Goal: Task Accomplishment & Management: Manage account settings

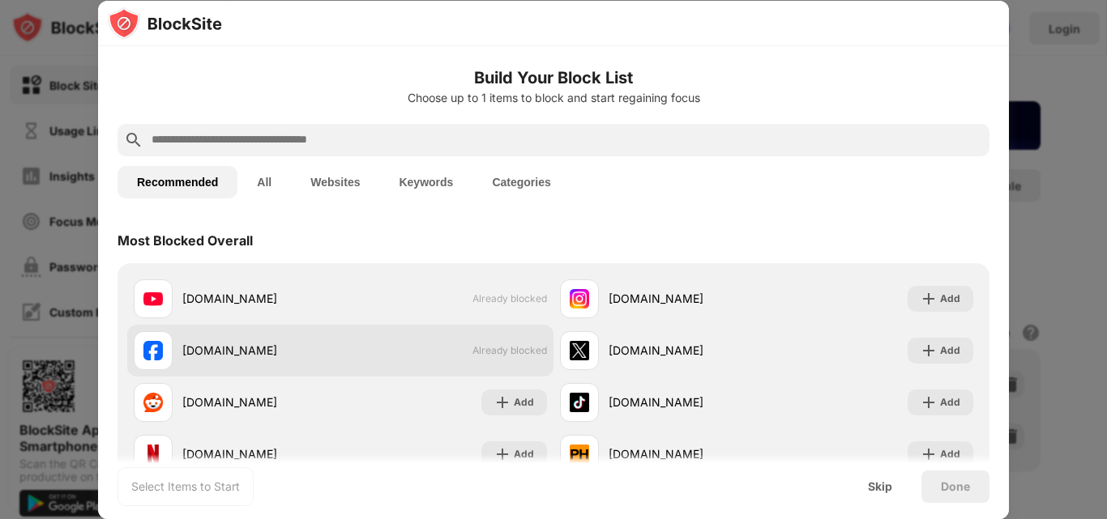
click at [279, 356] on div "[DOMAIN_NAME]" at bounding box center [261, 350] width 158 height 17
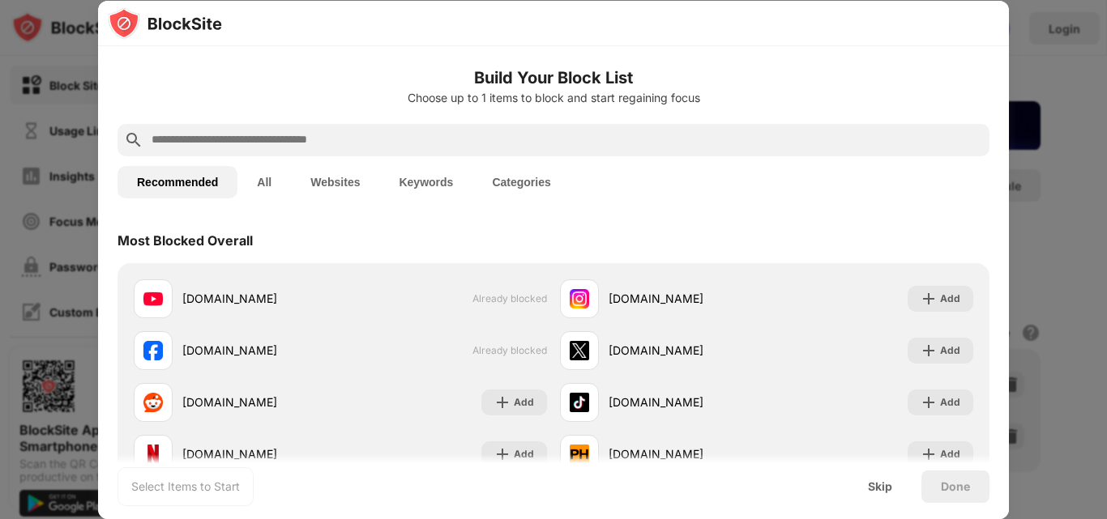
click at [314, 178] on button "Websites" at bounding box center [335, 182] width 88 height 32
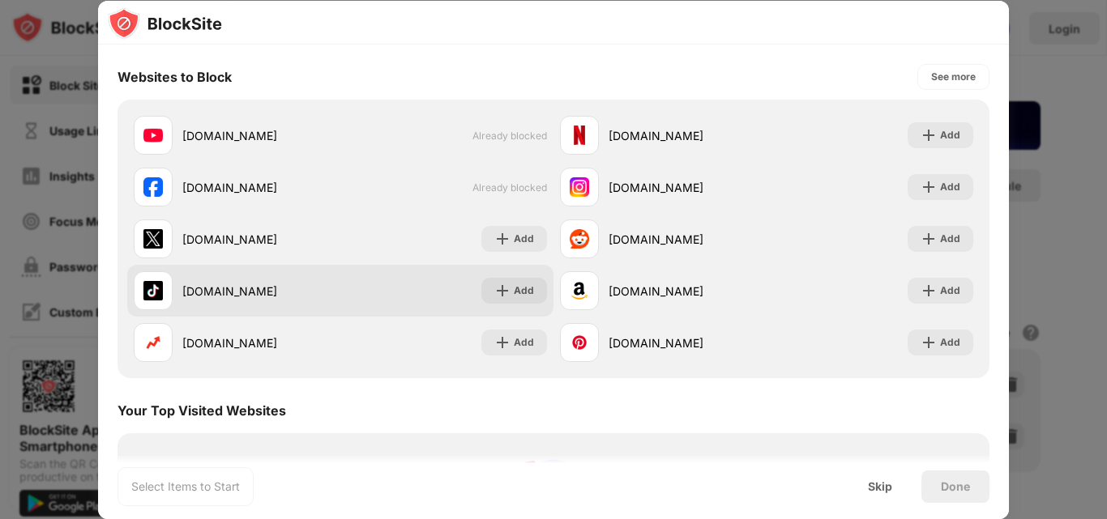
scroll to position [81, 0]
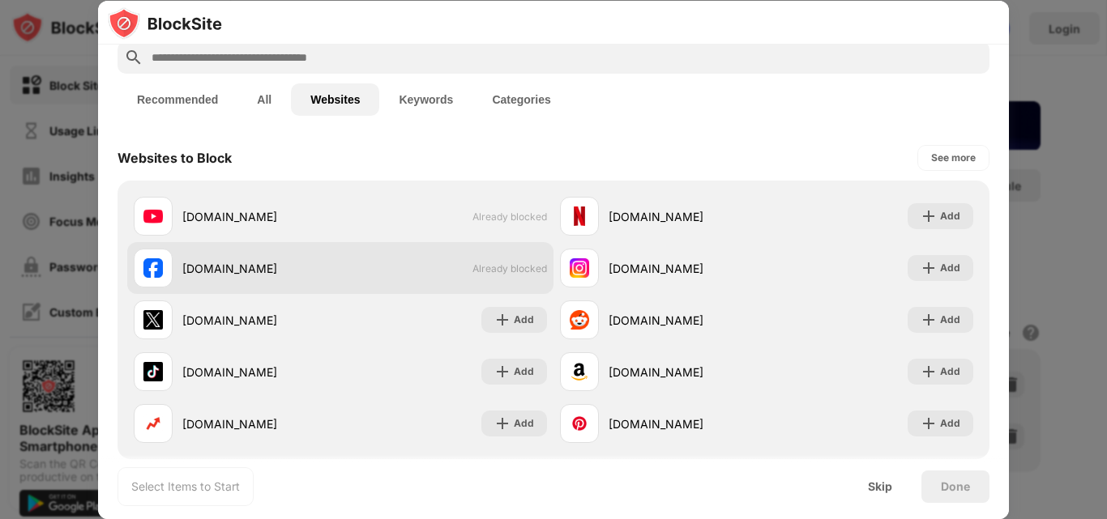
click at [224, 274] on div "facebook.com" at bounding box center [261, 268] width 158 height 17
drag, startPoint x: 224, startPoint y: 274, endPoint x: 209, endPoint y: 275, distance: 14.6
click at [209, 275] on div "facebook.com" at bounding box center [261, 268] width 158 height 17
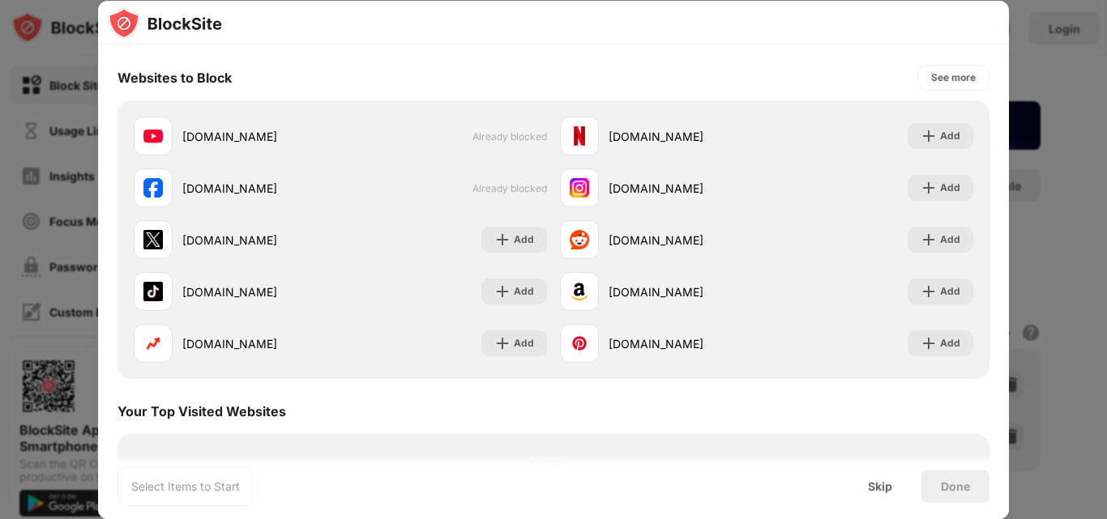
scroll to position [162, 0]
click at [1048, 217] on div at bounding box center [553, 259] width 1107 height 519
click at [876, 493] on div "Skip" at bounding box center [879, 487] width 63 height 32
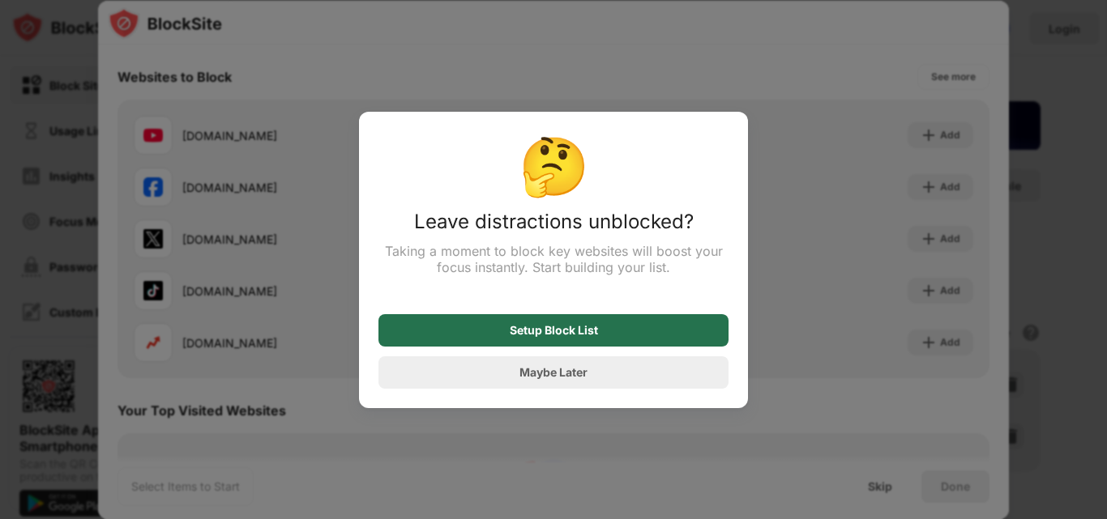
click at [574, 341] on div "Setup Block List" at bounding box center [553, 330] width 350 height 32
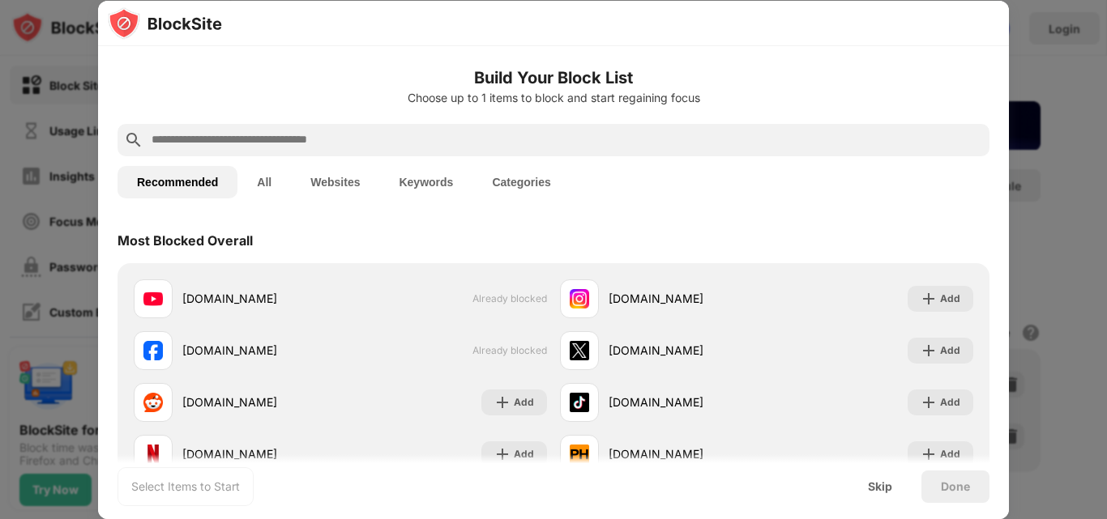
click at [1062, 113] on div at bounding box center [553, 259] width 1107 height 519
click at [894, 488] on div "Skip" at bounding box center [879, 487] width 63 height 32
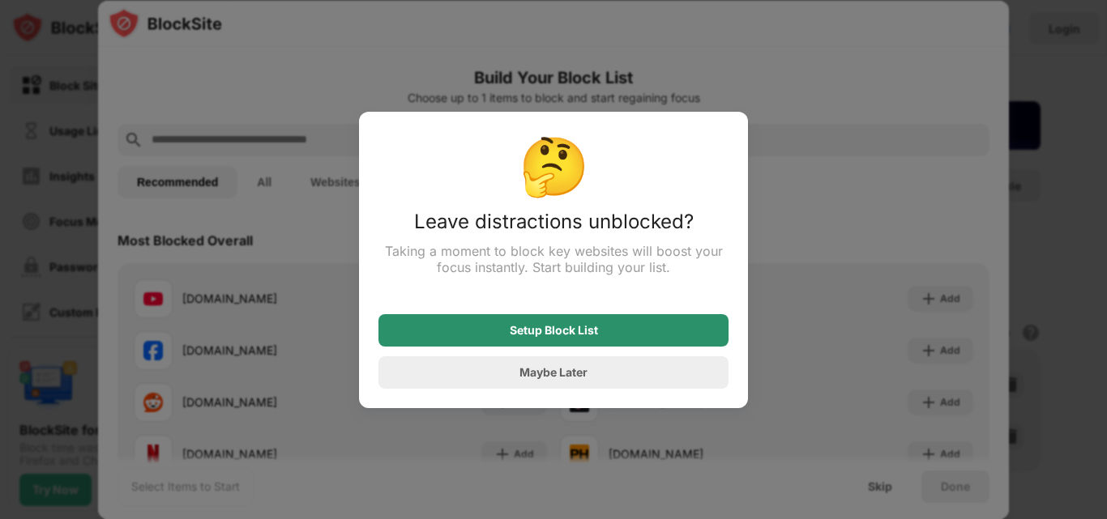
click at [590, 337] on div "Setup Block List" at bounding box center [554, 330] width 88 height 13
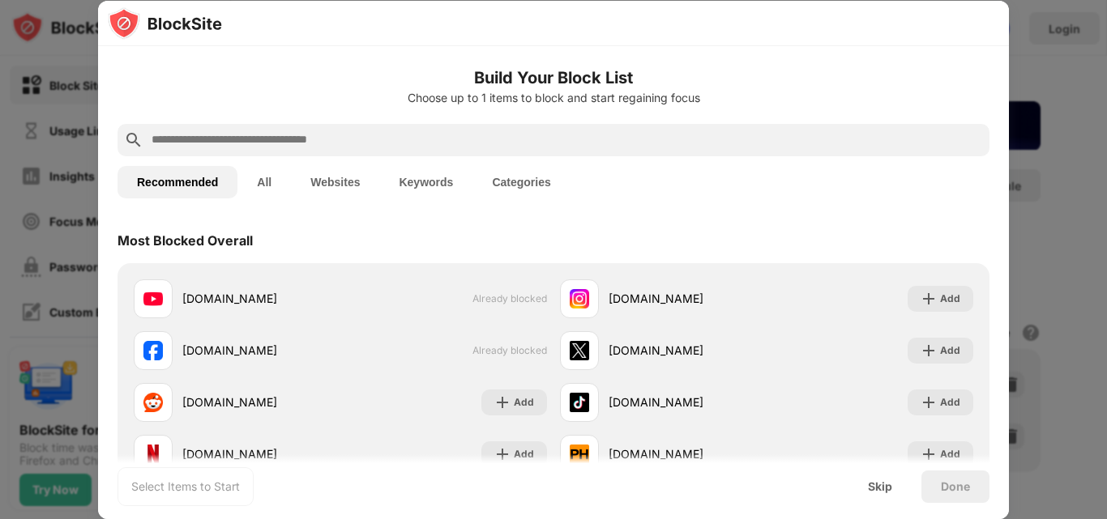
click at [338, 147] on input "text" at bounding box center [566, 139] width 833 height 19
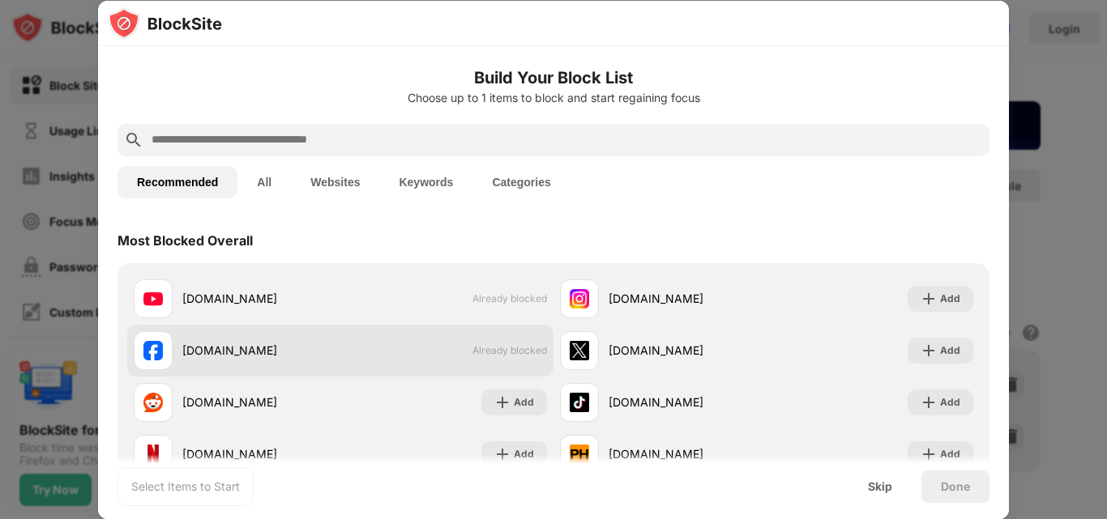
click at [213, 350] on div "[DOMAIN_NAME]" at bounding box center [261, 350] width 158 height 17
click at [410, 348] on div "[DOMAIN_NAME] Already blocked" at bounding box center [340, 351] width 426 height 52
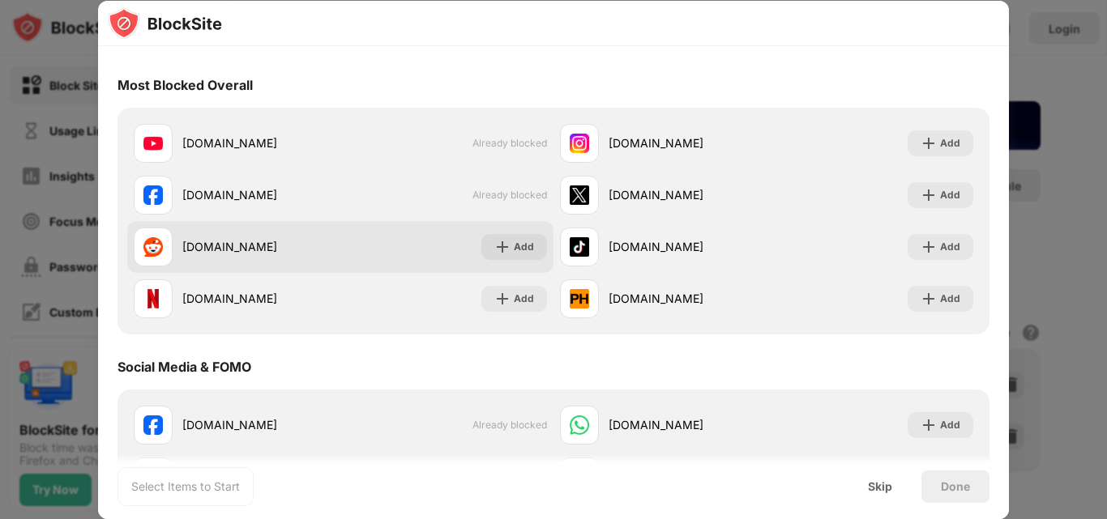
scroll to position [162, 0]
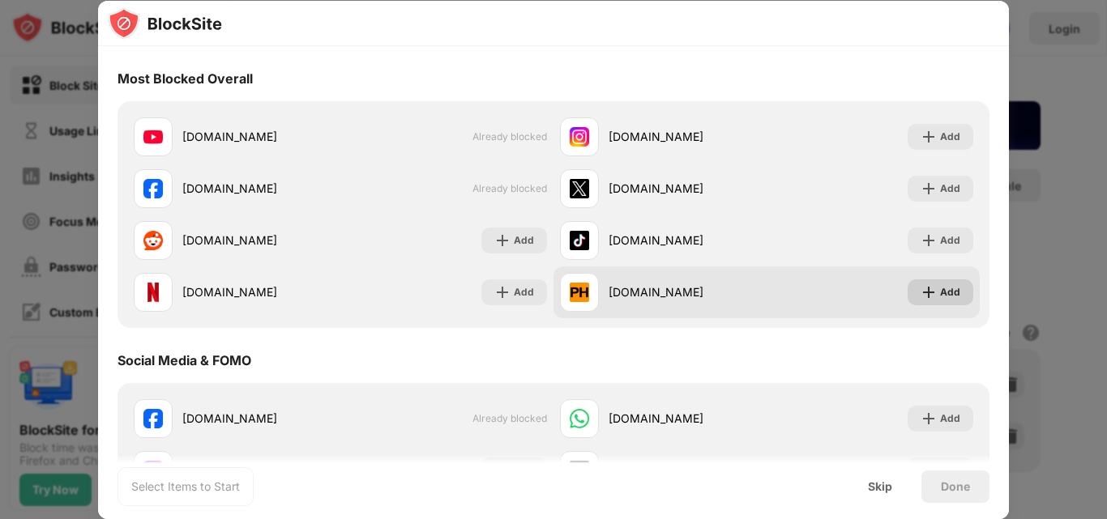
click at [953, 296] on div "Add" at bounding box center [940, 292] width 66 height 26
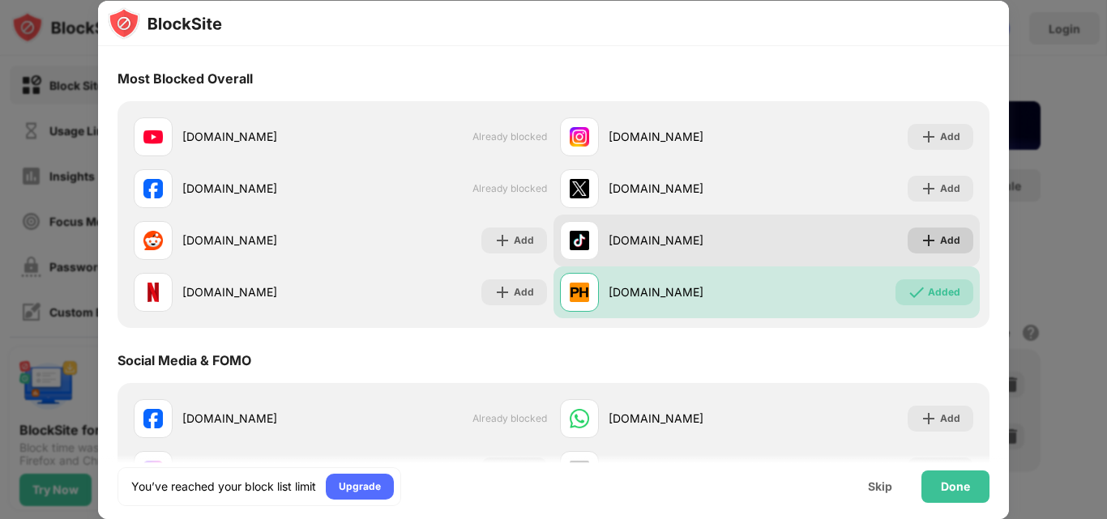
click at [940, 248] on div "Add" at bounding box center [950, 240] width 20 height 16
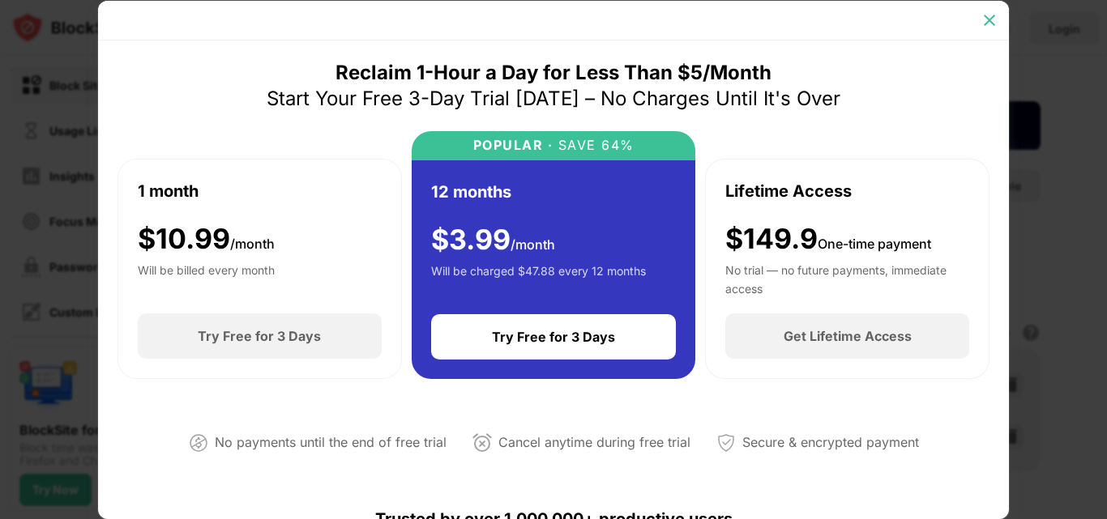
click at [992, 20] on img at bounding box center [989, 20] width 16 height 16
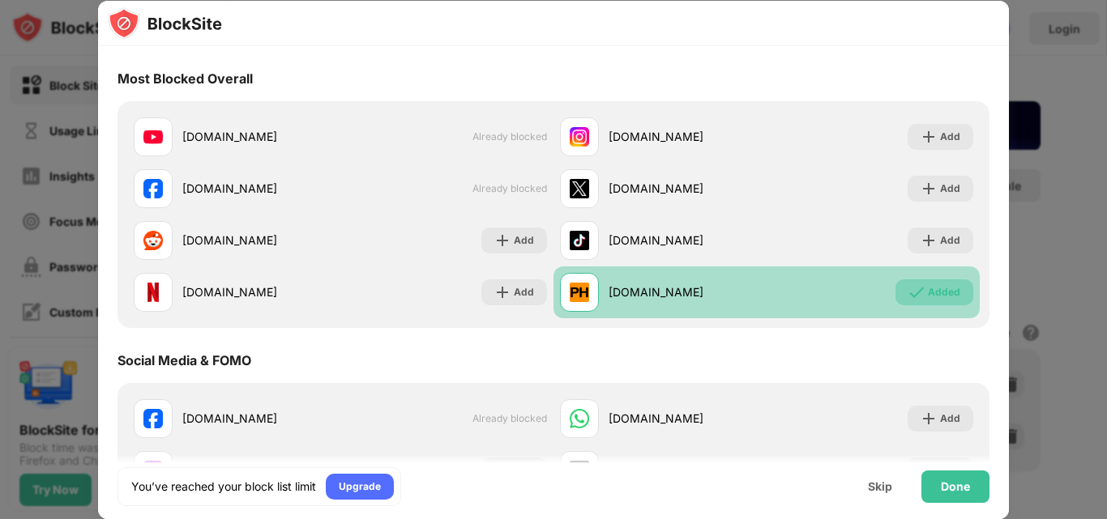
click at [928, 290] on div "Added" at bounding box center [944, 292] width 32 height 16
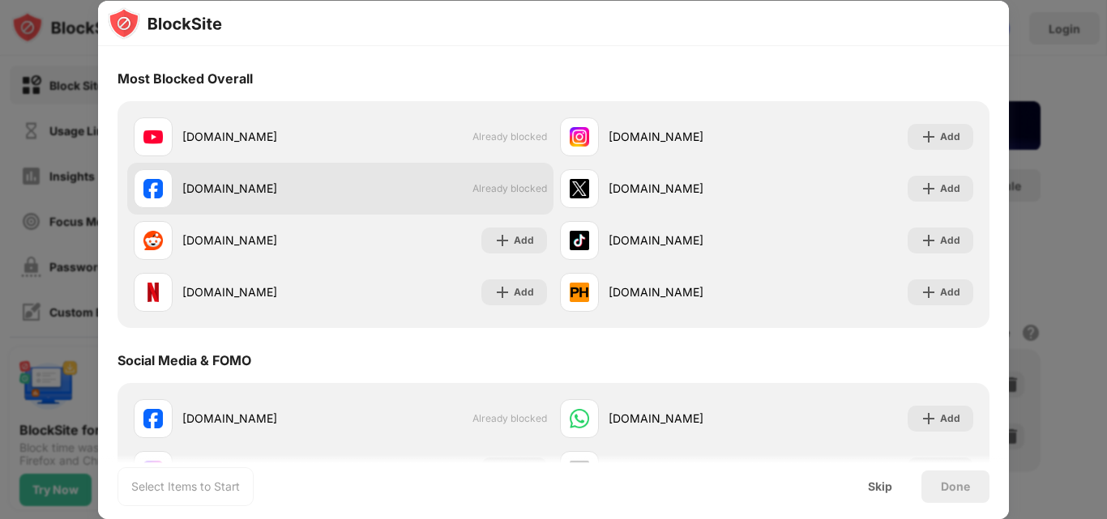
click at [509, 190] on span "Already blocked" at bounding box center [509, 188] width 75 height 12
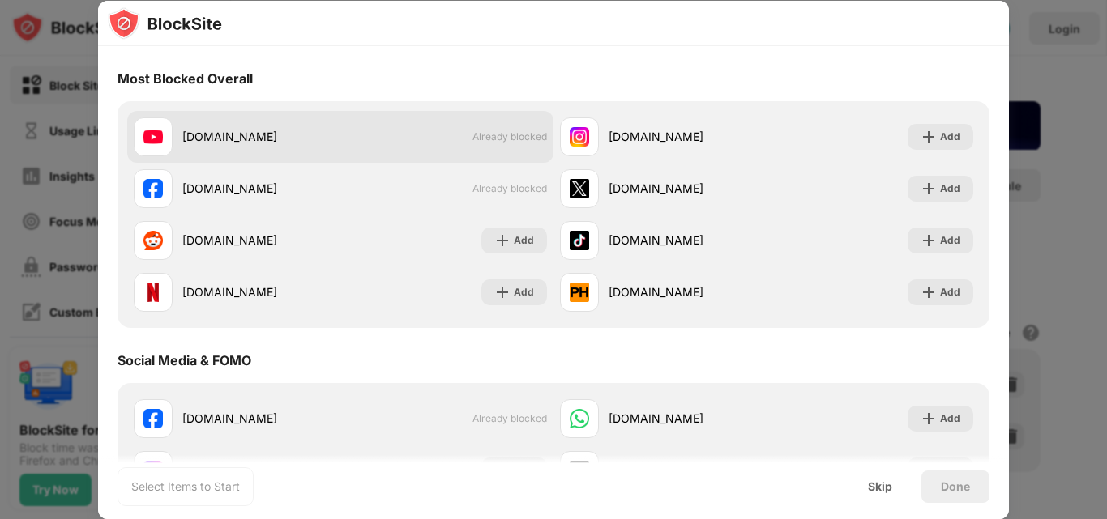
click at [510, 140] on span "Already blocked" at bounding box center [509, 136] width 75 height 12
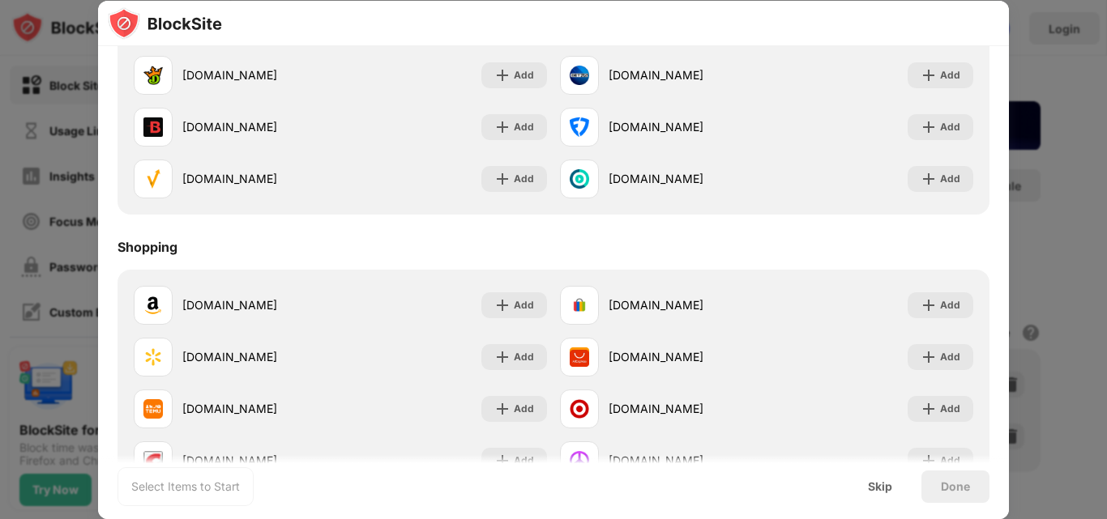
scroll to position [1744, 0]
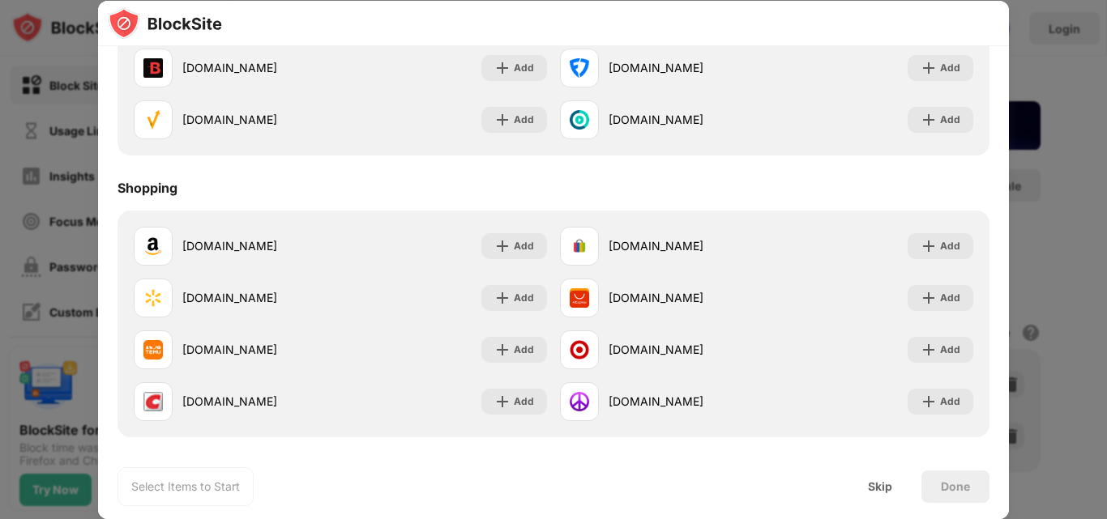
click at [929, 484] on div "Done" at bounding box center [955, 487] width 68 height 32
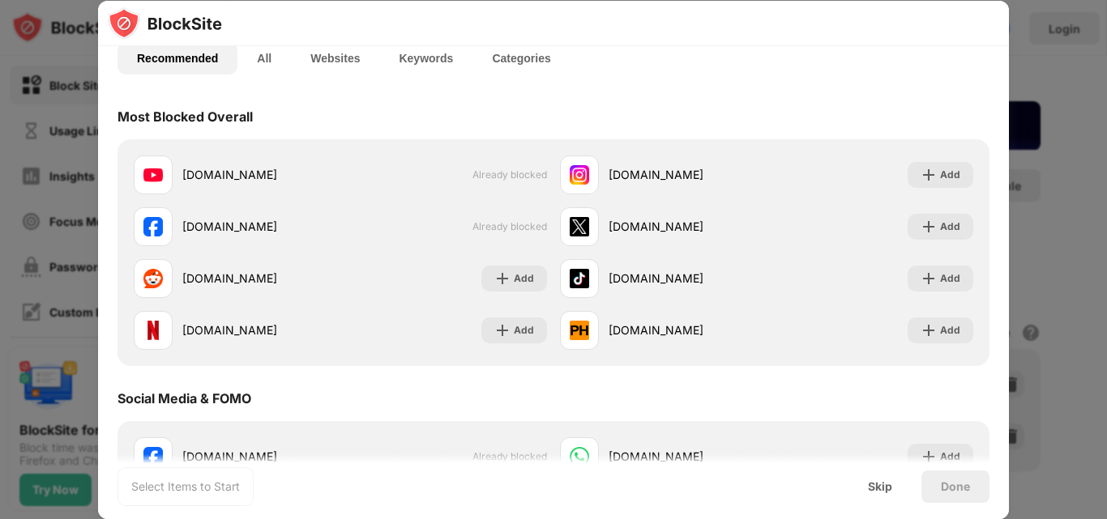
scroll to position [0, 0]
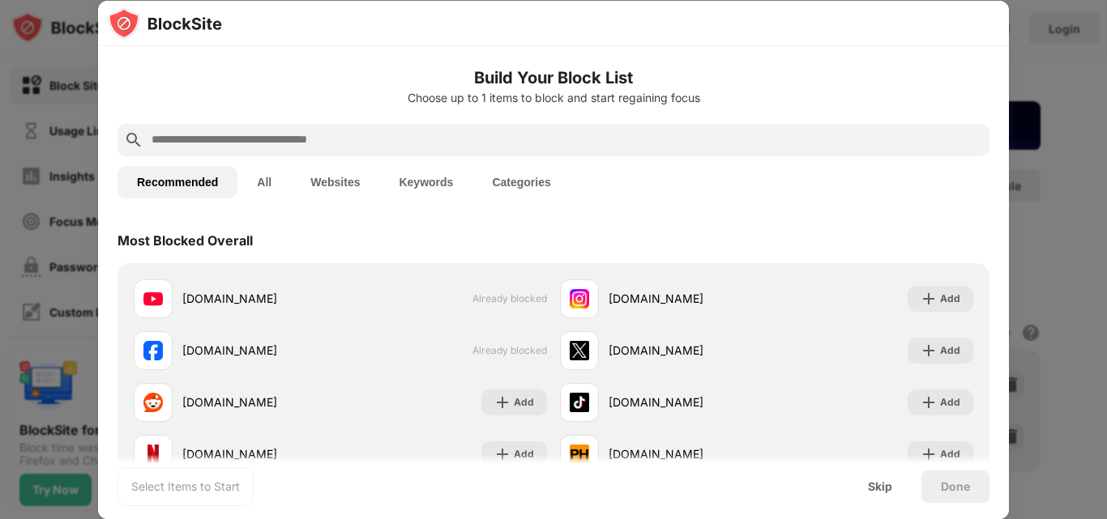
click at [267, 181] on button "All" at bounding box center [263, 182] width 53 height 32
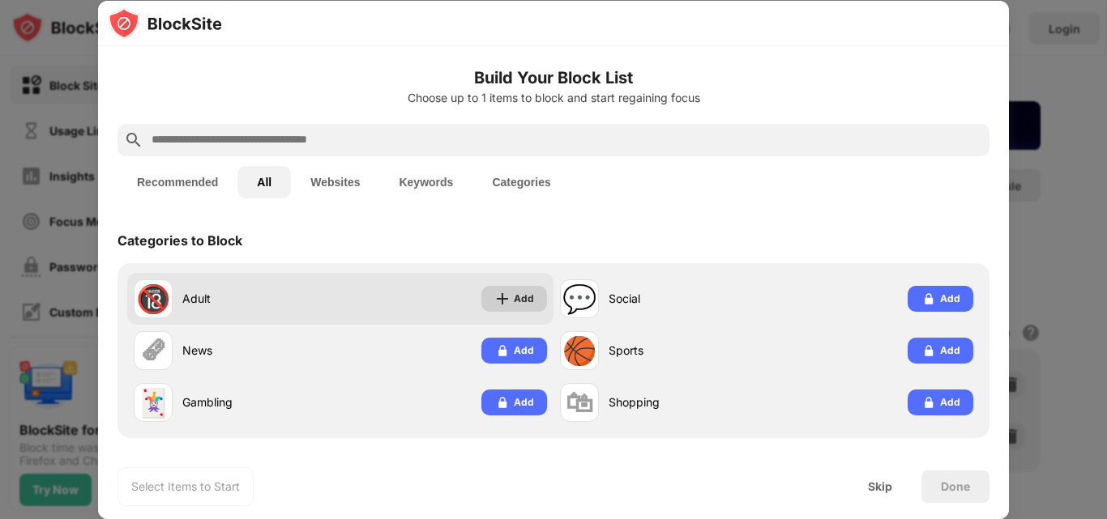
click at [501, 297] on img at bounding box center [502, 299] width 16 height 16
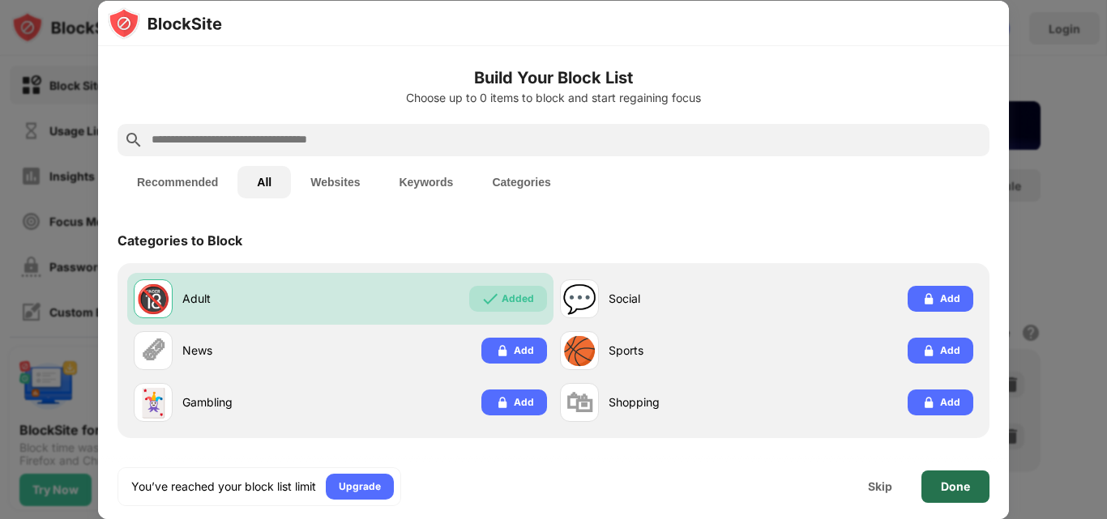
click at [974, 478] on div "Done" at bounding box center [955, 487] width 68 height 32
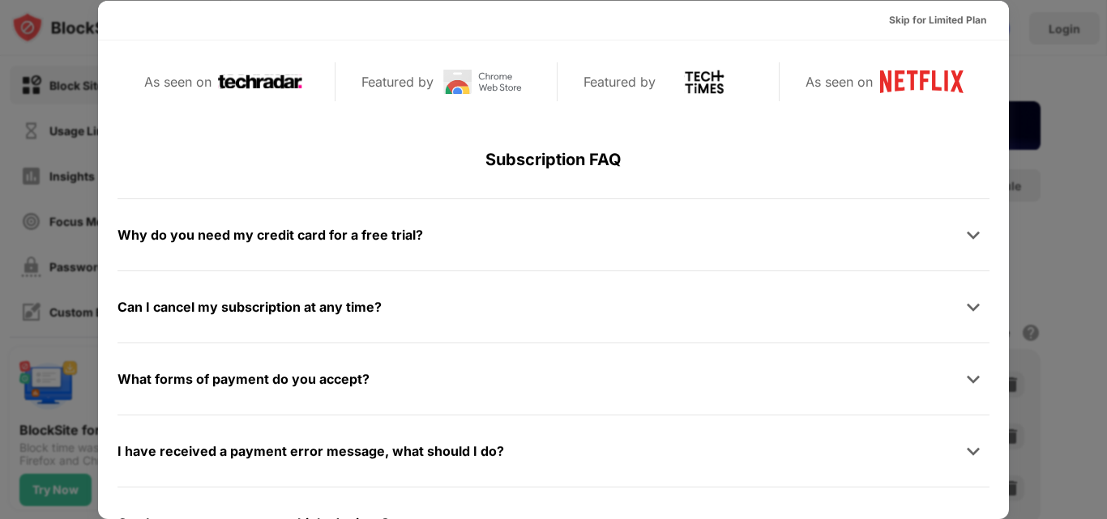
scroll to position [790, 0]
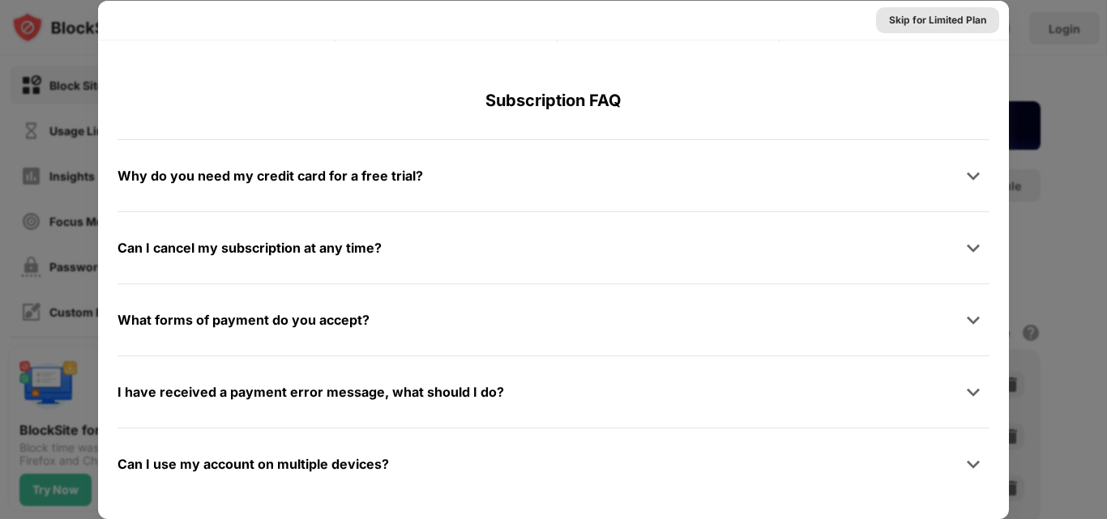
click at [932, 22] on div "Skip for Limited Plan" at bounding box center [937, 20] width 97 height 16
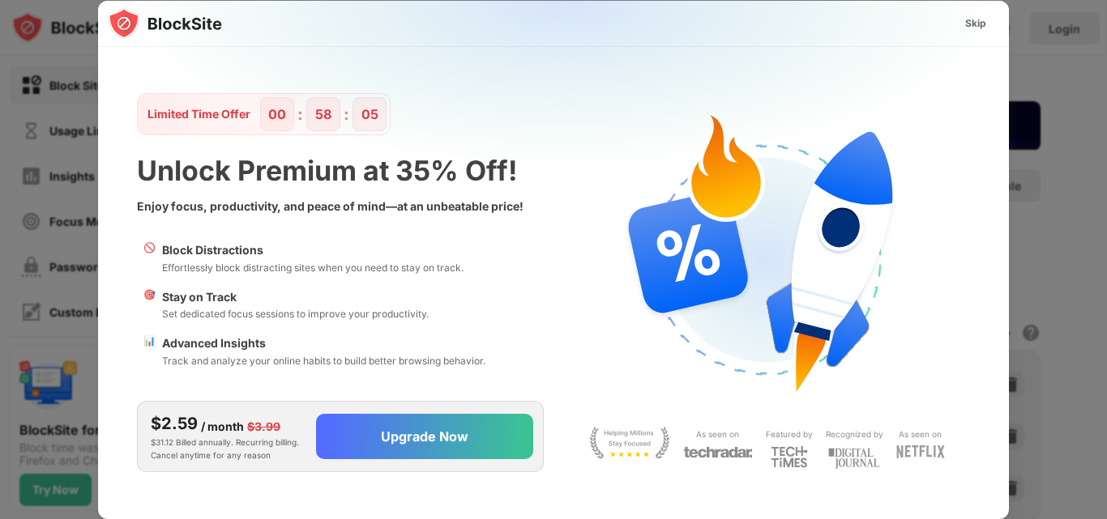
scroll to position [0, 0]
click at [974, 19] on div "Skip" at bounding box center [975, 23] width 21 height 16
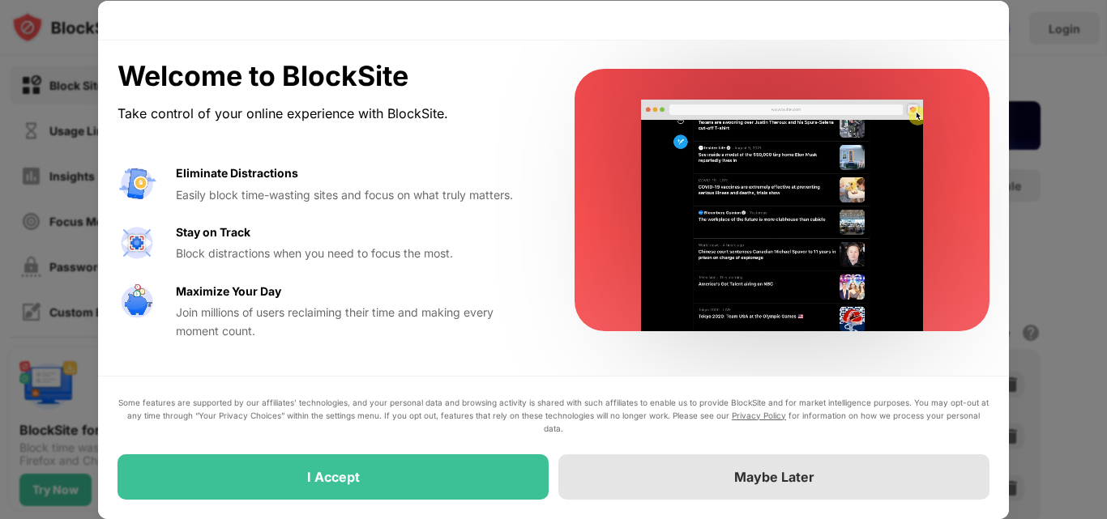
click at [690, 467] on div "Maybe Later" at bounding box center [773, 476] width 431 height 45
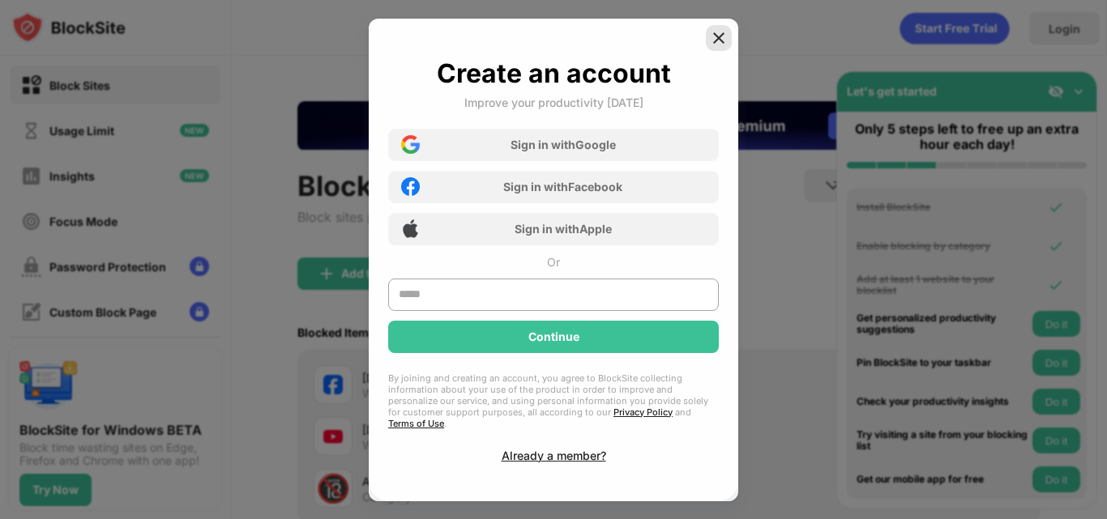
click at [718, 46] on img at bounding box center [718, 38] width 16 height 16
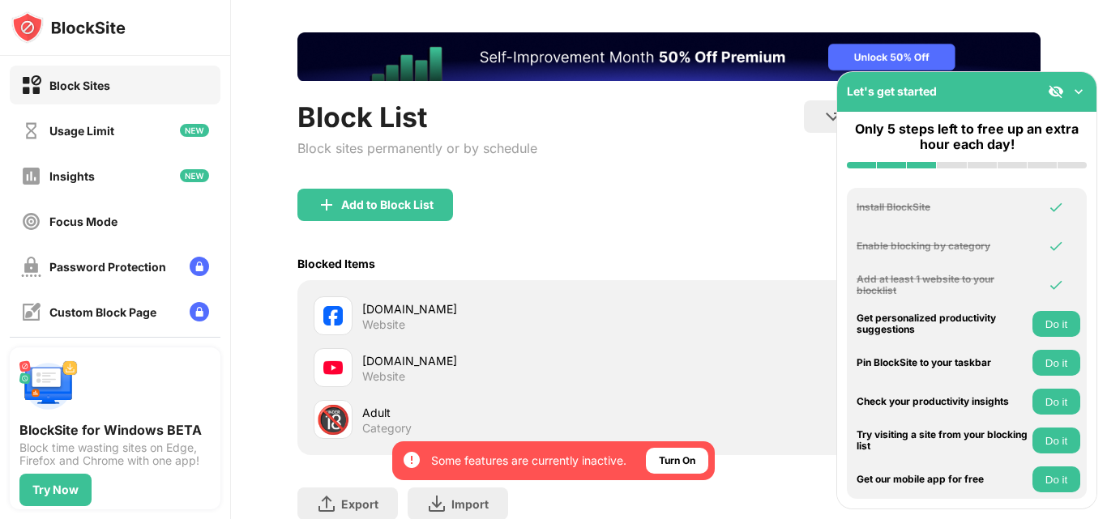
scroll to position [162, 0]
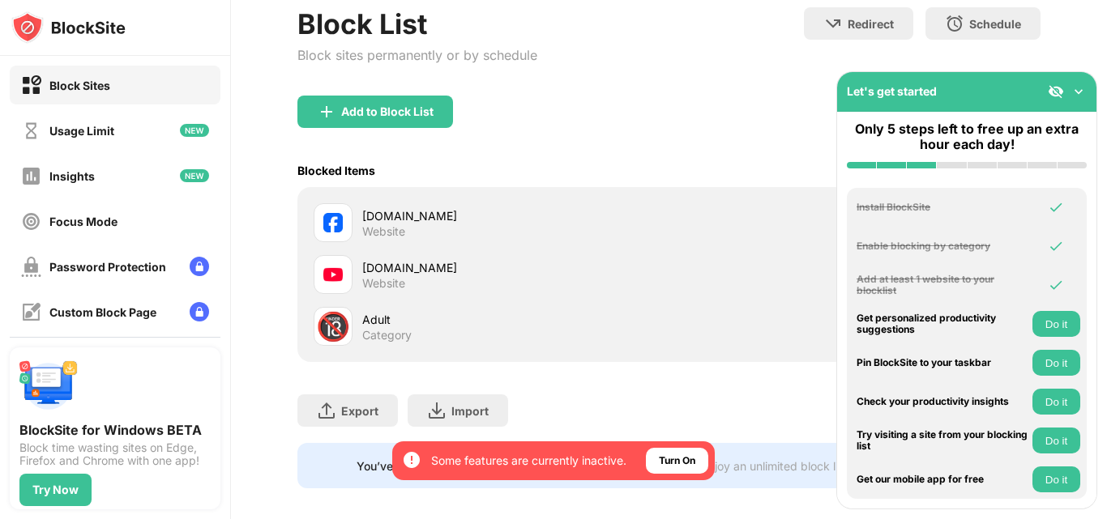
click at [1085, 91] on img at bounding box center [1078, 91] width 16 height 16
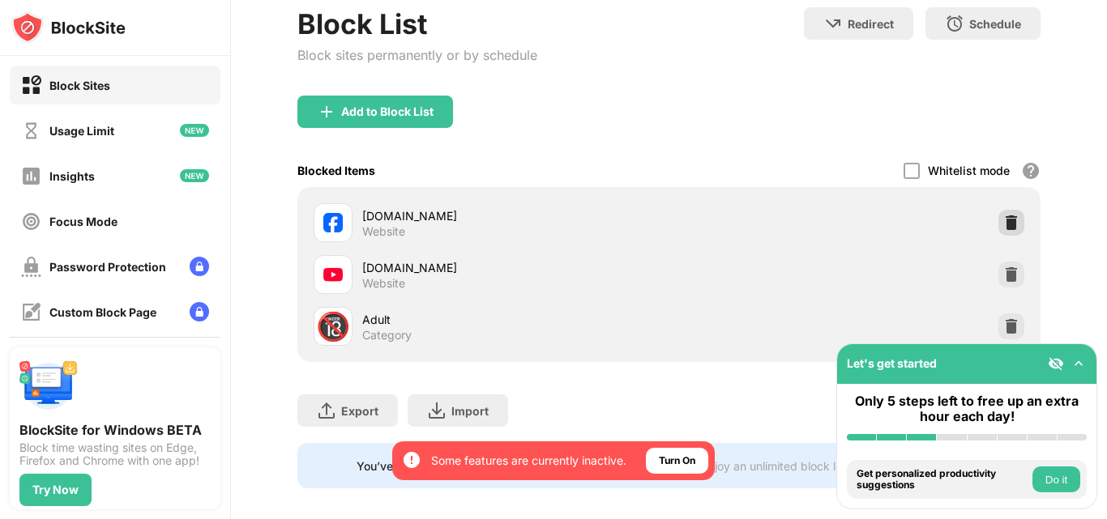
click at [1003, 215] on img at bounding box center [1011, 223] width 16 height 16
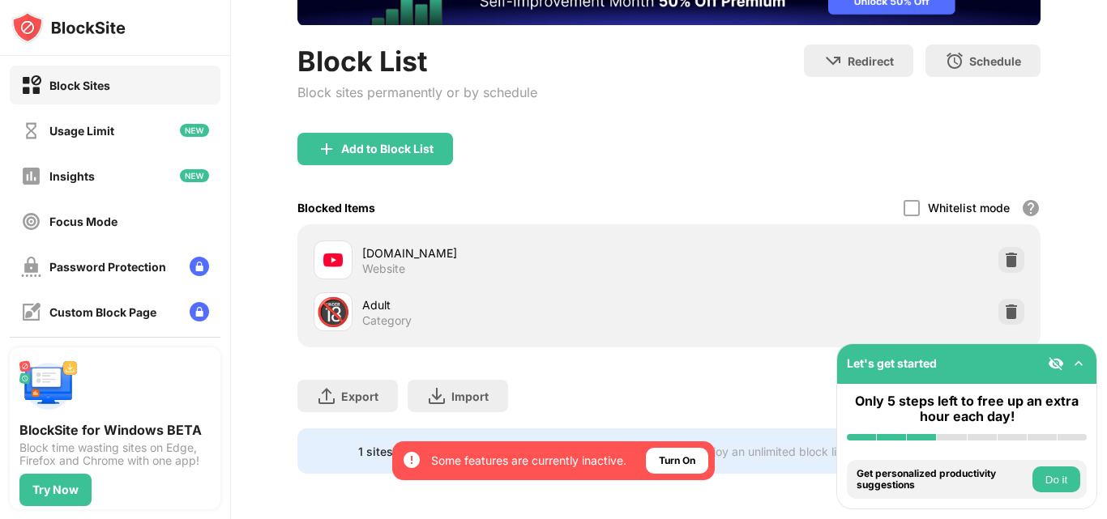
scroll to position [137, 0]
click at [698, 133] on div "Add to Block List" at bounding box center [668, 162] width 743 height 58
